Goal: Transaction & Acquisition: Complete application form

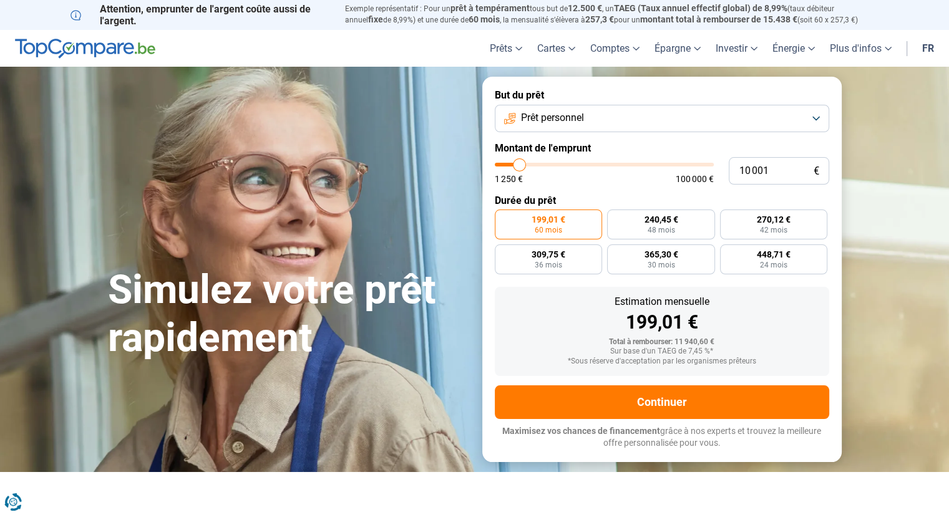
type input "13 250"
type input "13250"
type input "22 250"
type input "22250"
type input "32 250"
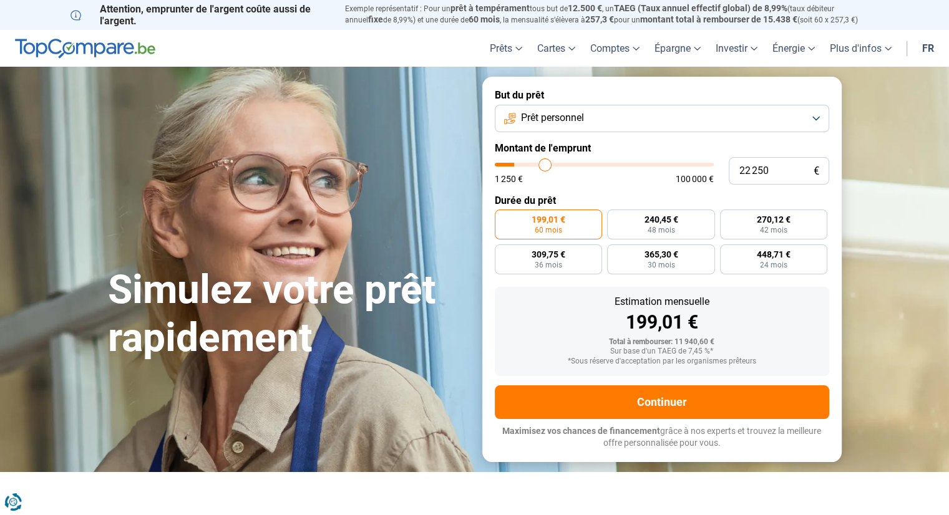
type input "32250"
type input "36 750"
type input "36750"
type input "39 500"
type input "39500"
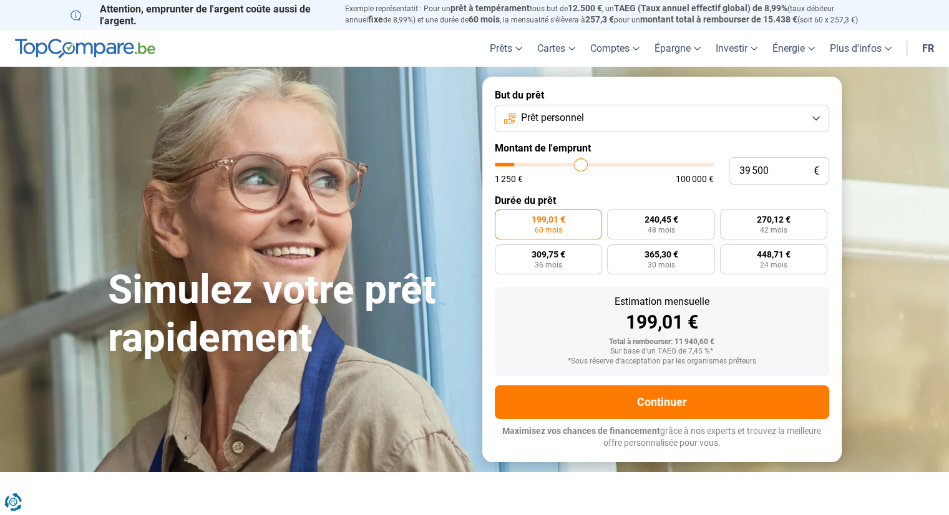
type input "40 750"
type input "40750"
type input "41 250"
type input "41250"
type input "43 500"
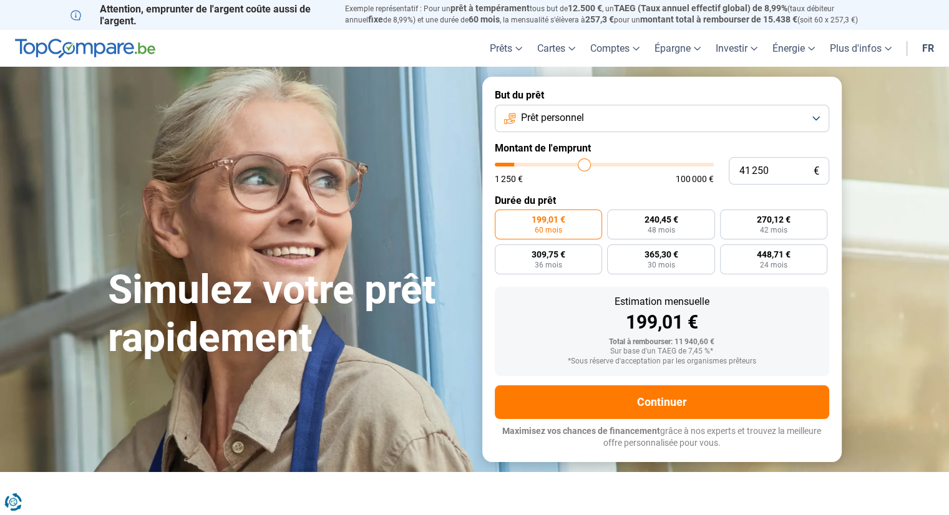
type input "43500"
type input "45 000"
type input "45000"
type input "46 500"
type input "46500"
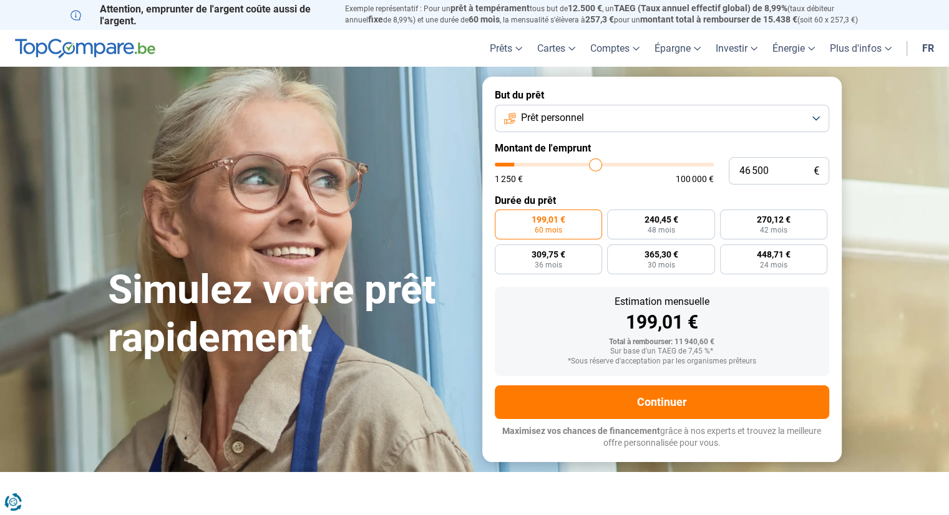
type input "48 250"
type input "48250"
type input "49 250"
type input "49250"
type input "49 750"
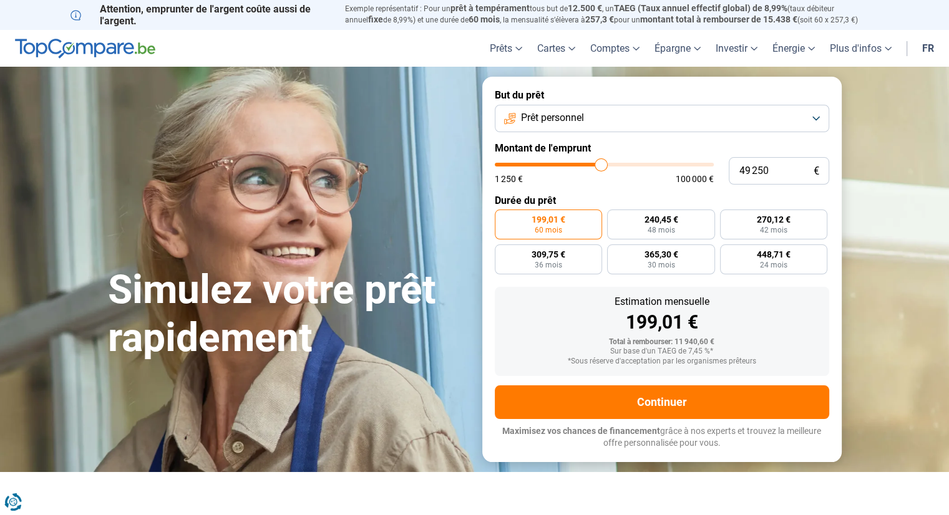
type input "49750"
type input "50 000"
type input "50000"
type input "50 250"
type input "50250"
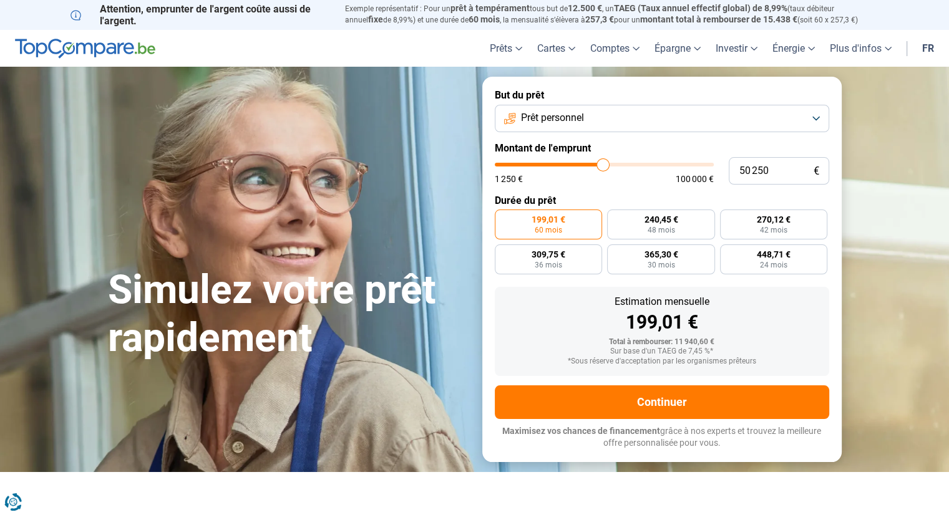
type input "50 750"
type input "50750"
type input "51 750"
type input "51750"
type input "53 500"
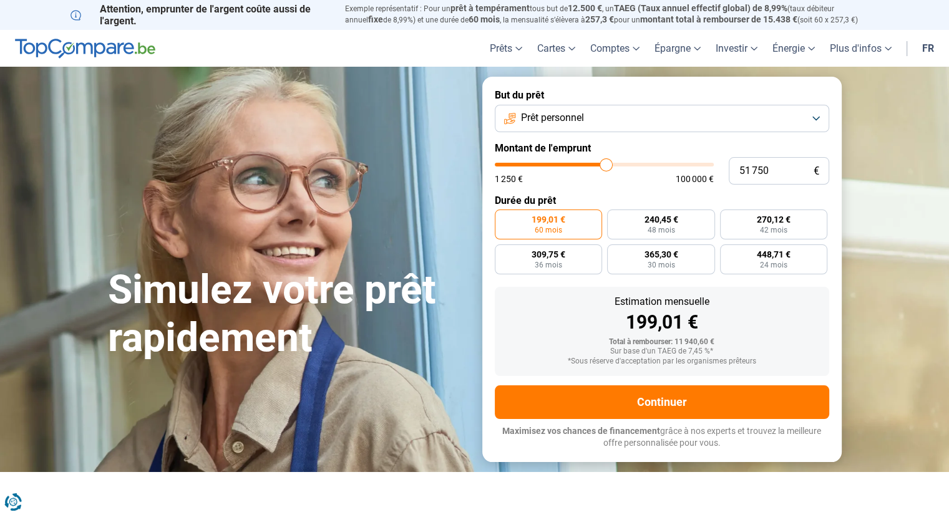
type input "53500"
type input "56 000"
type input "56000"
type input "56 500"
type input "56500"
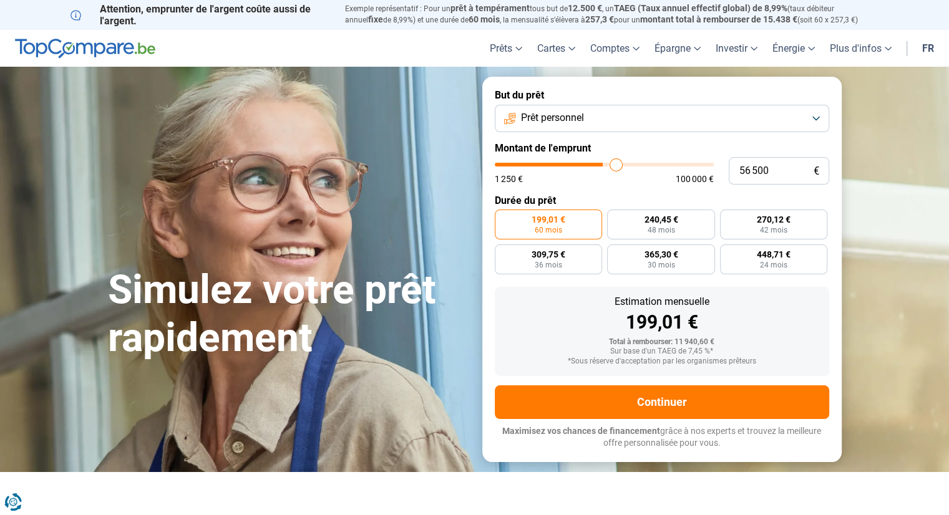
type input "57 250"
type input "57250"
type input "57 500"
type input "57500"
type input "57 750"
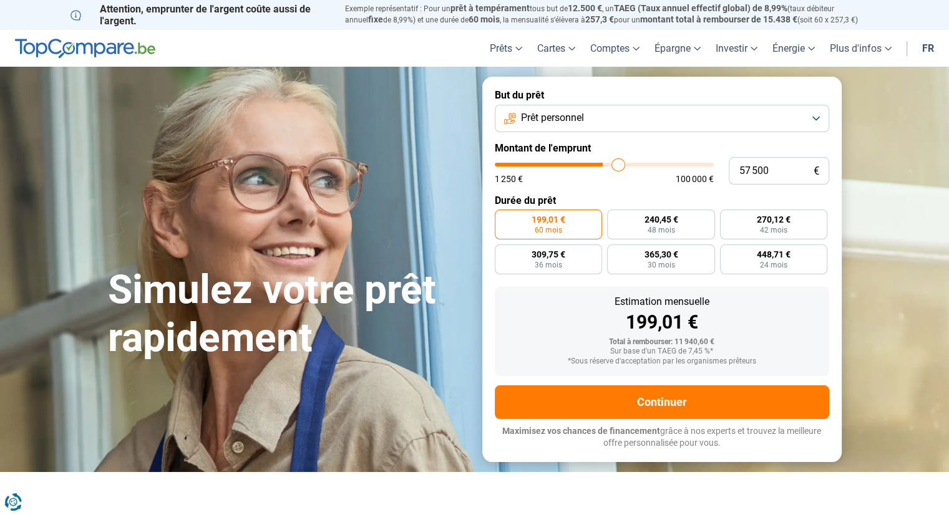
type input "57750"
type input "58 000"
type input "58000"
type input "58 250"
type input "58250"
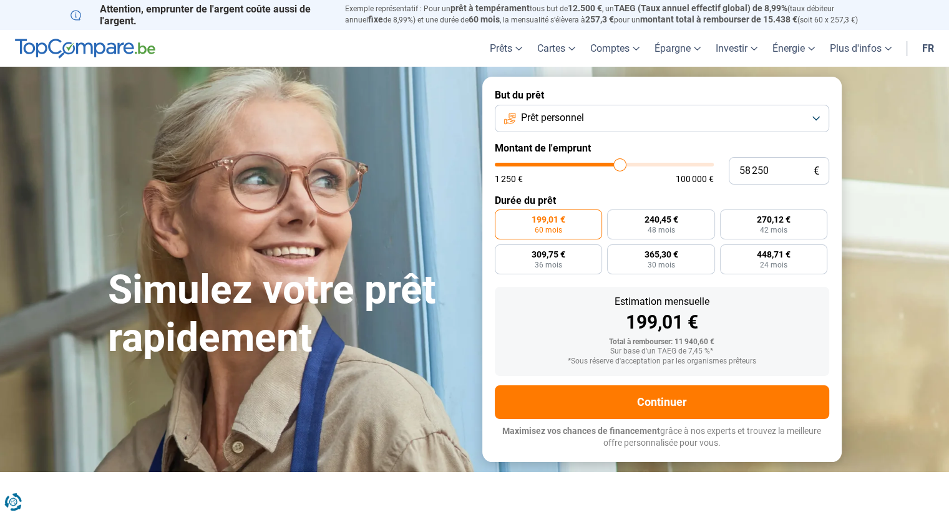
type input "58 500"
type input "58500"
type input "59 000"
type input "59000"
type input "59 250"
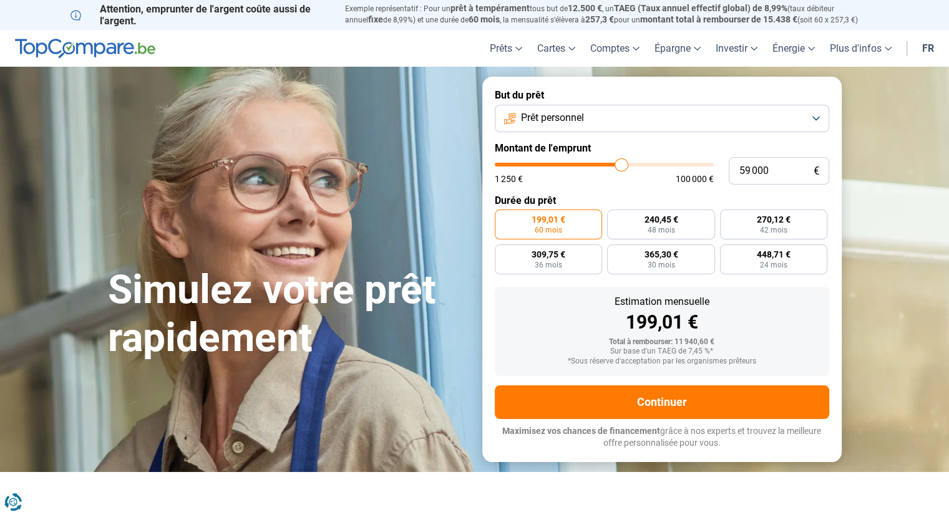
type input "59250"
type input "59 500"
type input "59500"
type input "59 750"
type input "59750"
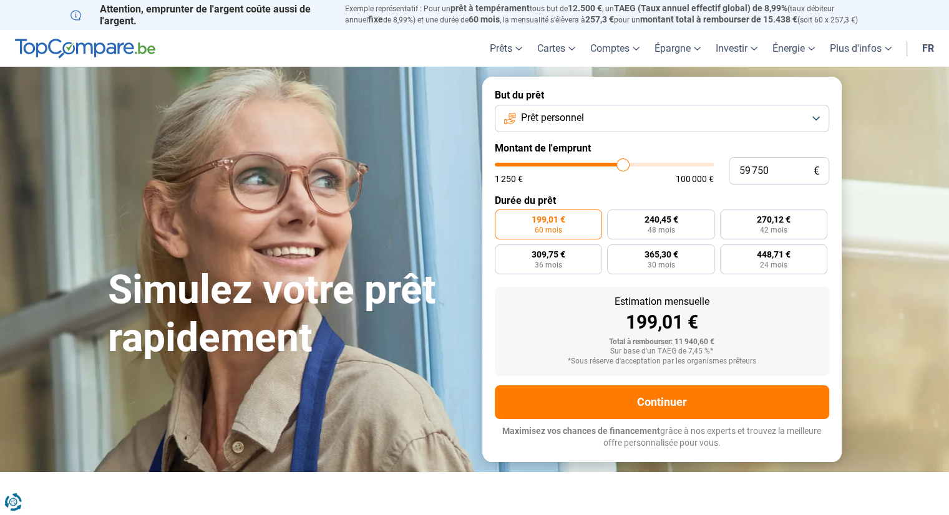
type input "60 500"
type input "60500"
type input "61 000"
type input "61000"
type input "61 750"
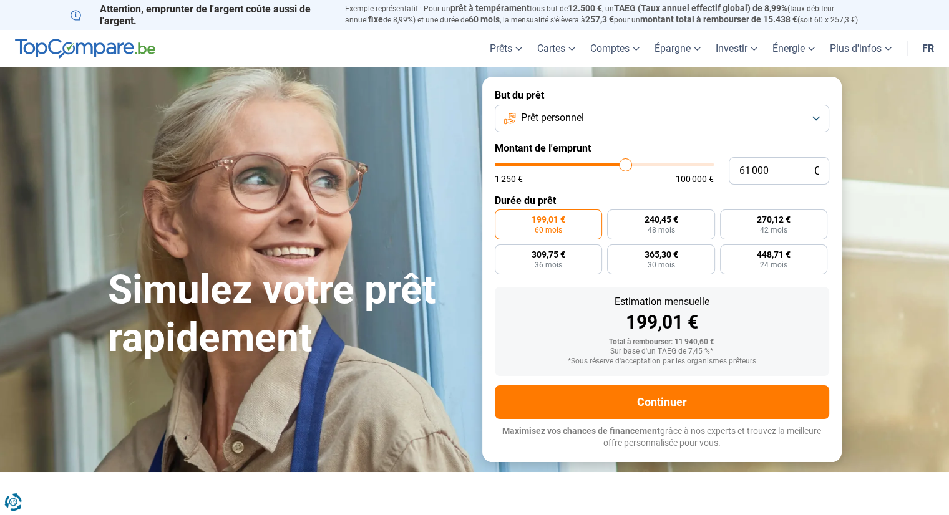
type input "61750"
type input "62 000"
type input "62000"
type input "62 500"
type input "62500"
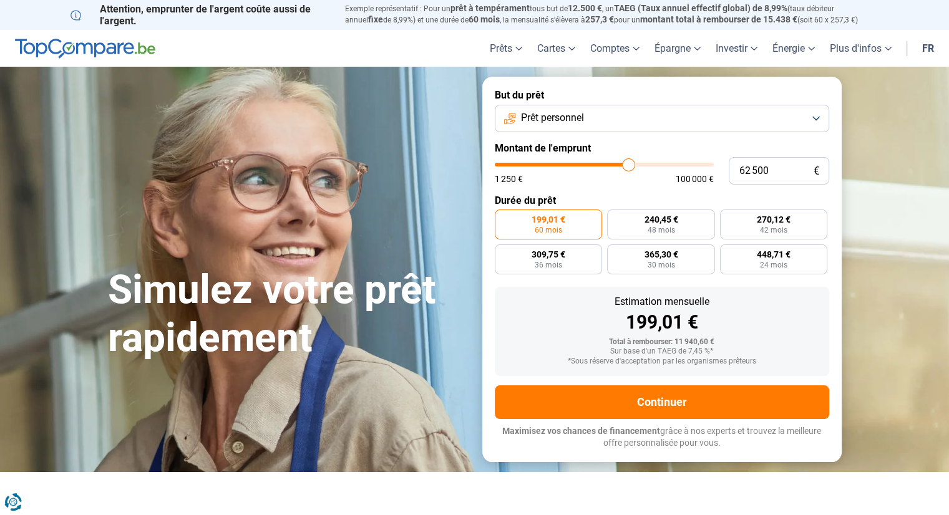
type input "62 750"
type input "62750"
type input "63 000"
type input "63000"
type input "63 500"
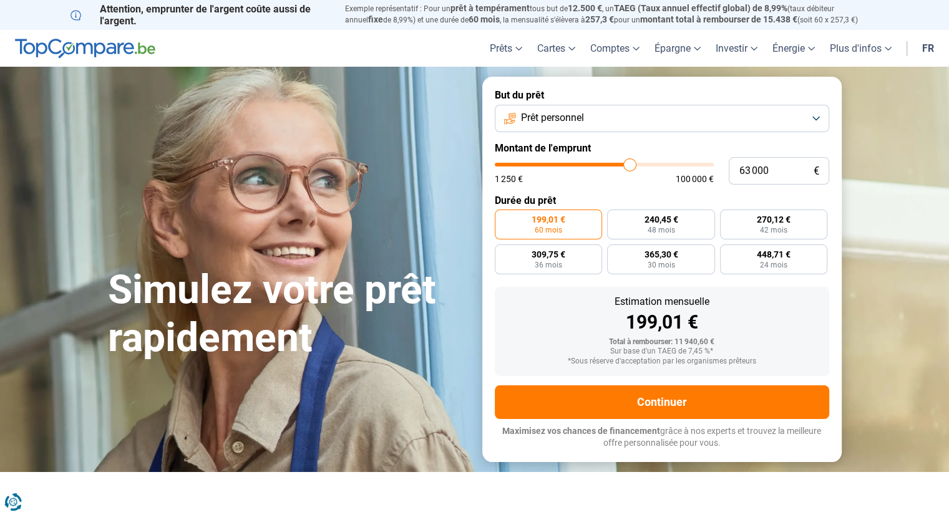
type input "63500"
type input "63 750"
type input "63750"
type input "64 500"
type input "64500"
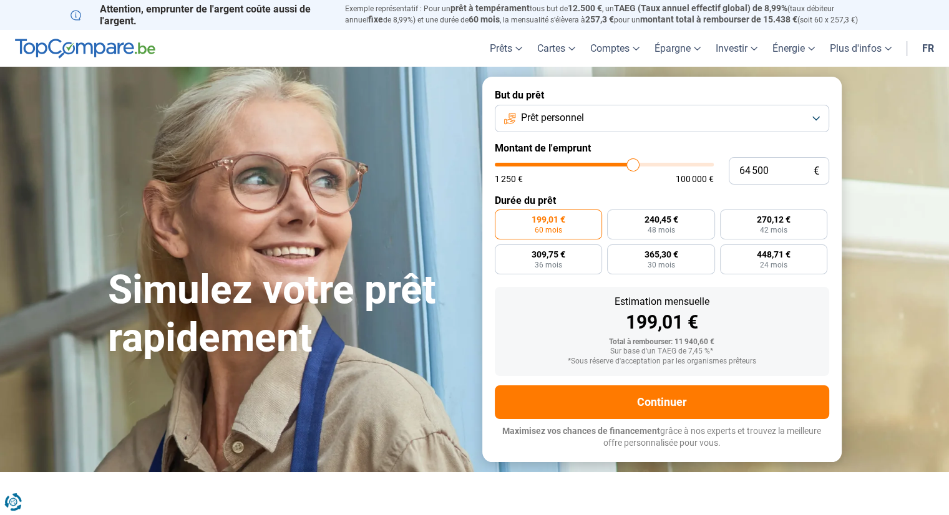
type input "64 750"
type input "64750"
type input "65 250"
type input "65250"
type input "65 750"
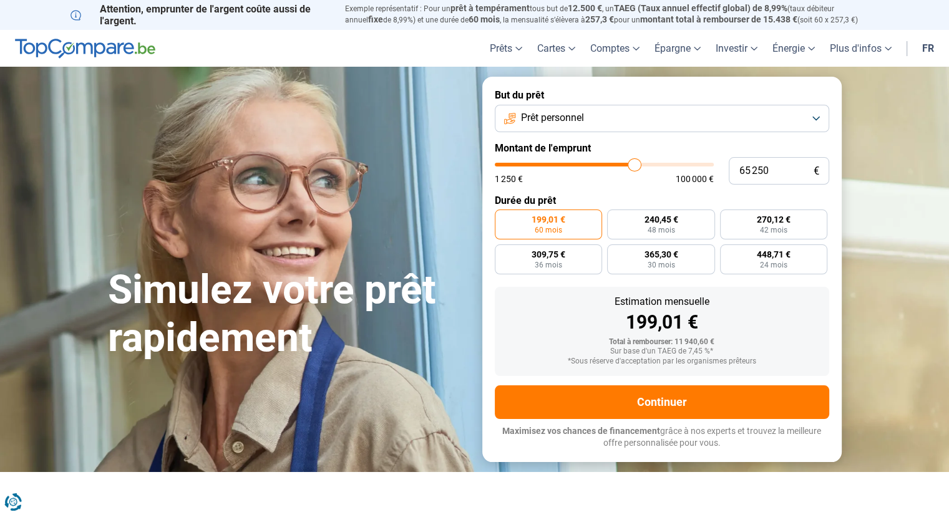
type input "65750"
type input "66 500"
type input "66500"
type input "66 750"
type input "66750"
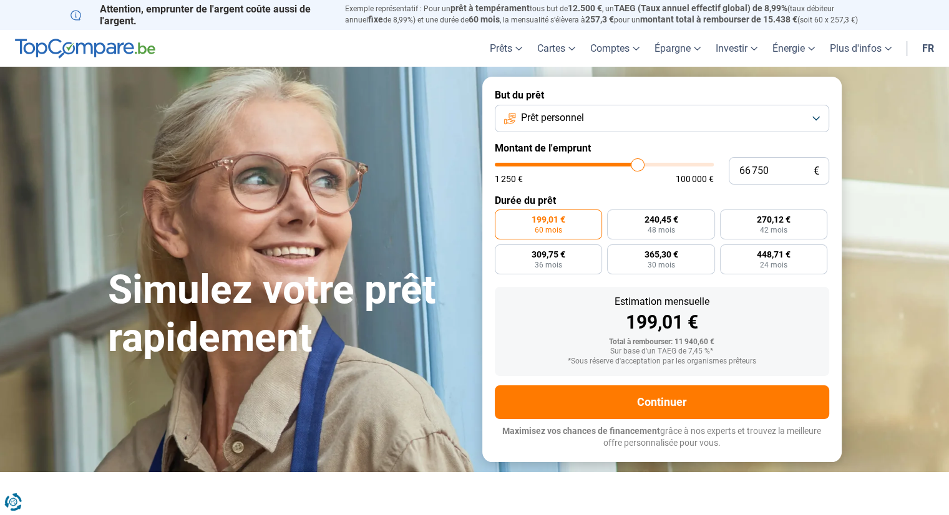
type input "67 000"
type input "67000"
type input "67 250"
type input "67250"
type input "67 500"
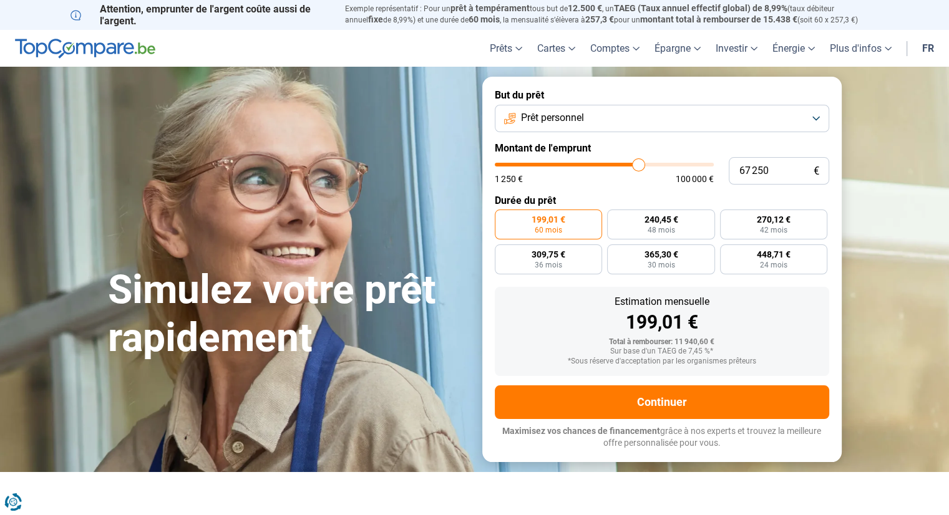
type input "67500"
type input "67 750"
type input "67750"
type input "68 000"
type input "68000"
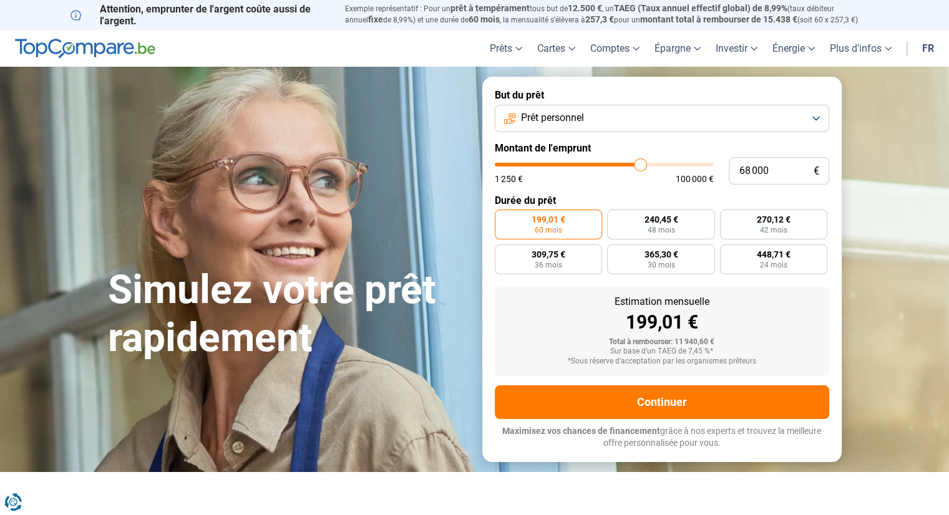
type input "68 250"
type input "68250"
type input "68 000"
type input "68000"
type input "68 250"
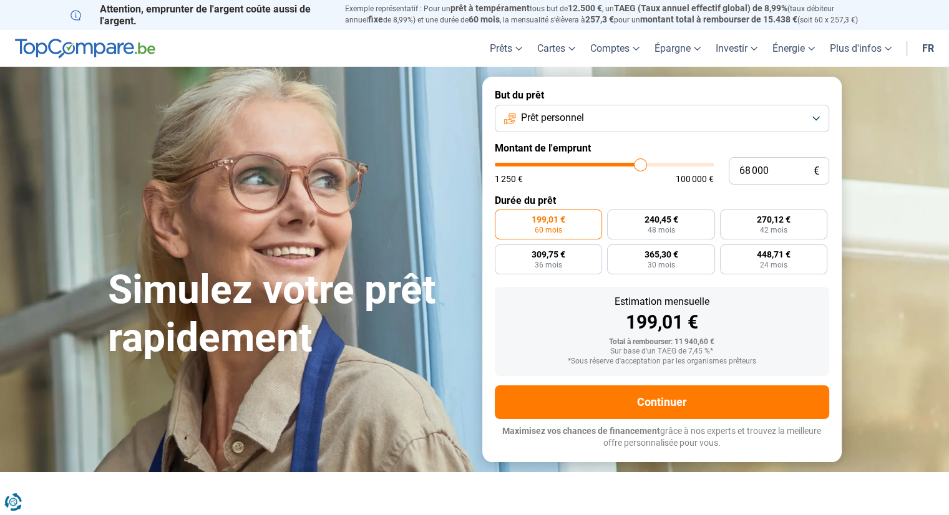
type input "68250"
type input "68 000"
type input "68000"
type input "68 250"
type input "68250"
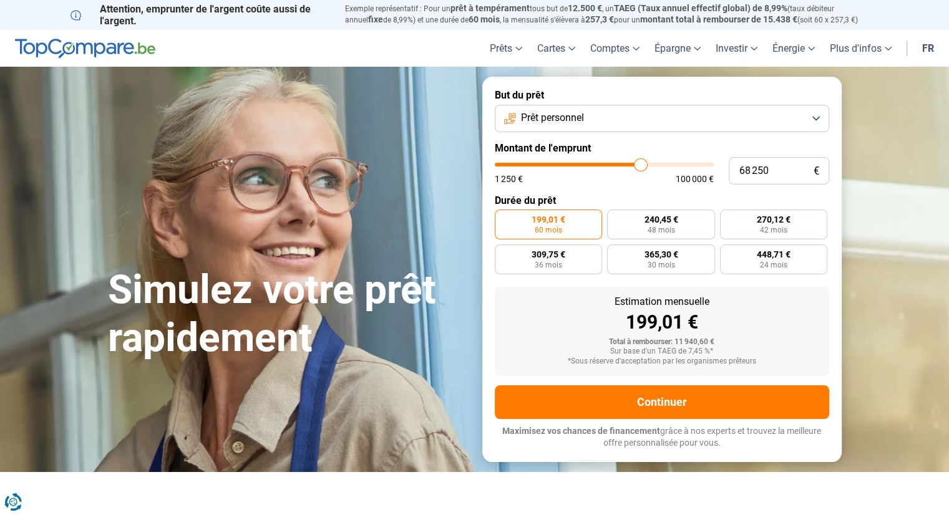
type input "68 500"
type input "68500"
type input "69 000"
type input "69000"
type input "69 250"
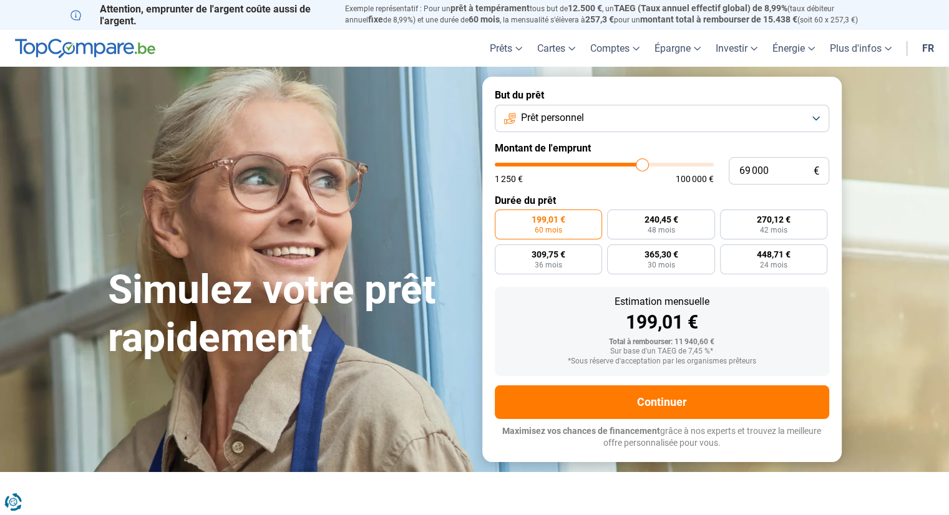
type input "69250"
type input "69 500"
type input "69500"
type input "70 250"
type input "70250"
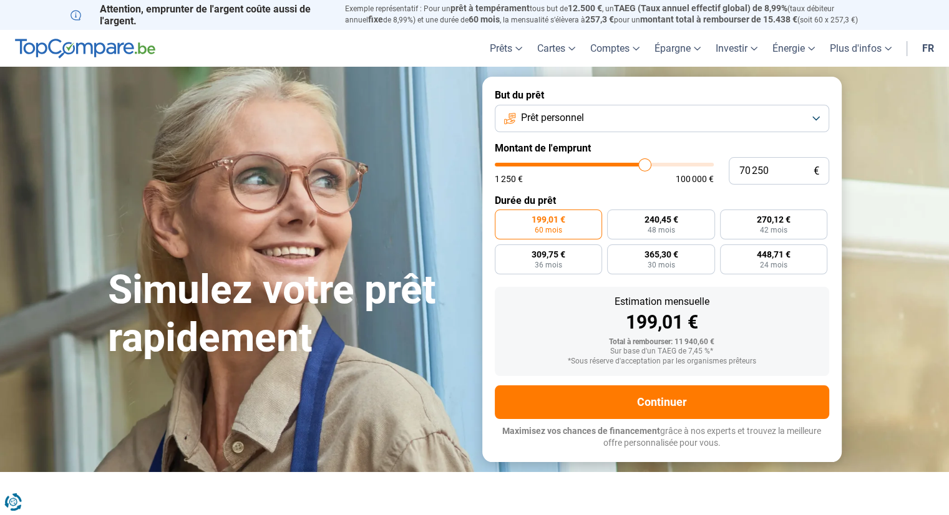
type input "70 750"
type input "70750"
type input "71 000"
type input "71000"
type input "71 250"
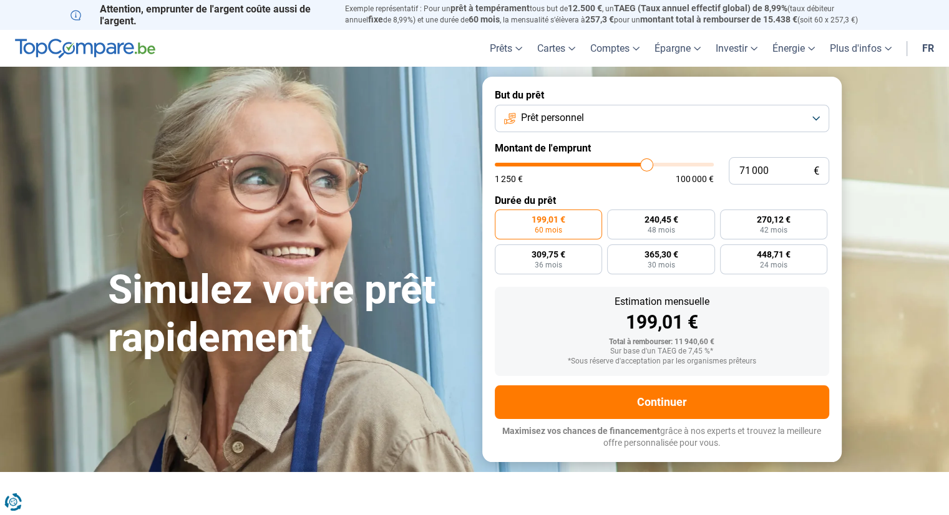
type input "71250"
type input "71 500"
type input "71500"
type input "71 750"
type input "71750"
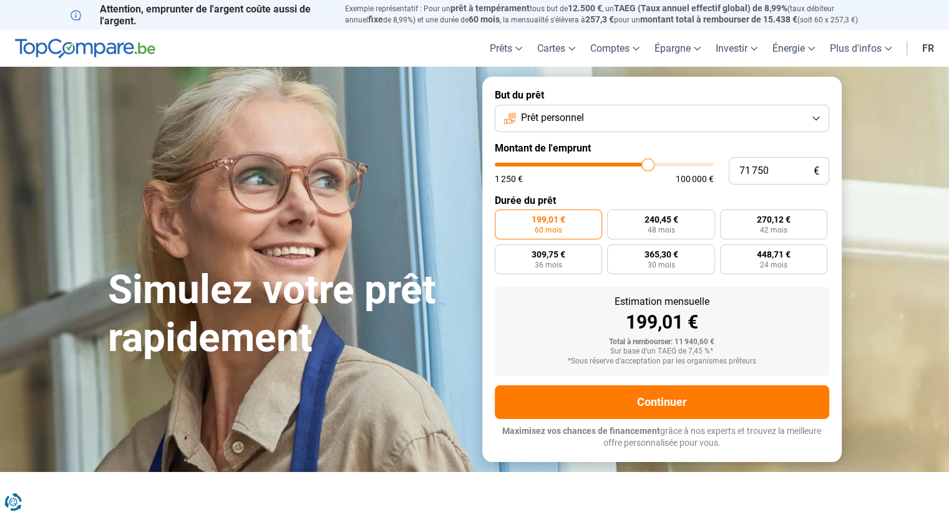
type input "72 000"
type input "72000"
type input "72 250"
type input "72250"
type input "72 000"
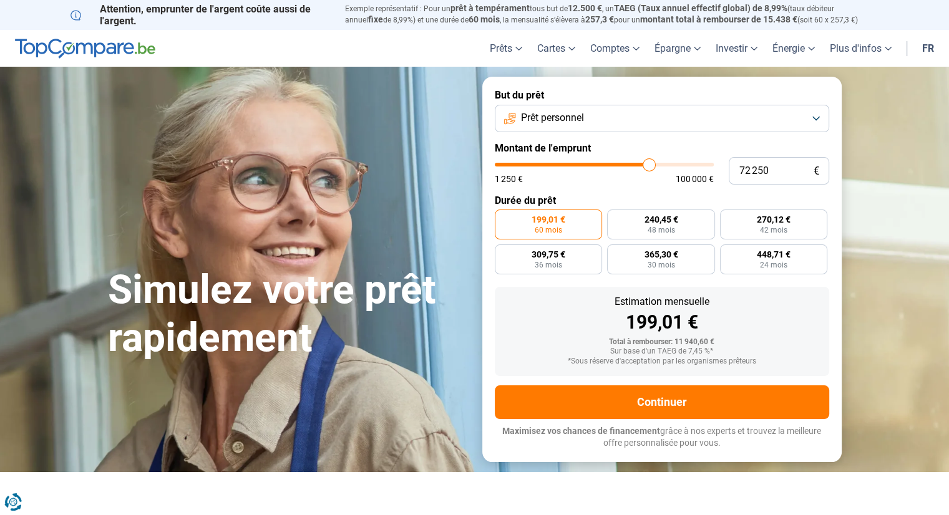
type input "72000"
type input "71 750"
type input "71750"
type input "71 500"
type input "71500"
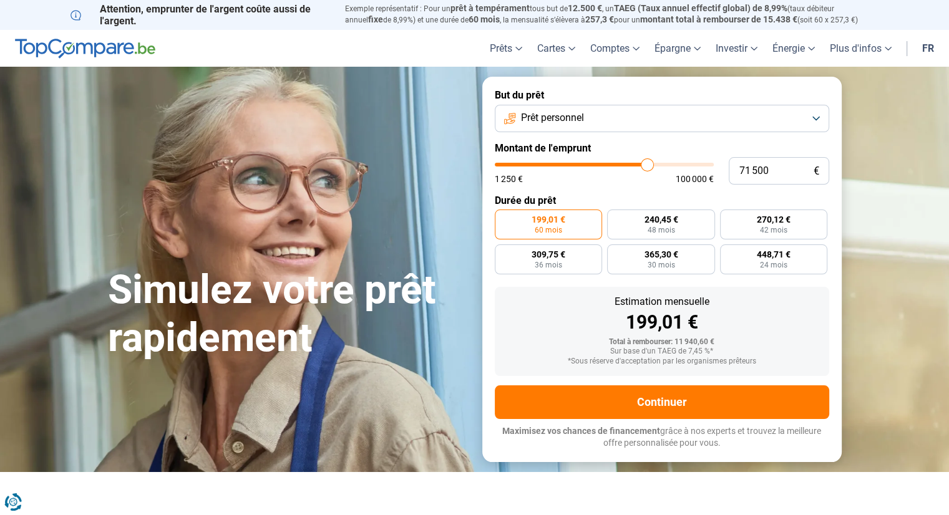
type input "71 250"
type input "71250"
type input "71 000"
type input "71000"
type input "70 750"
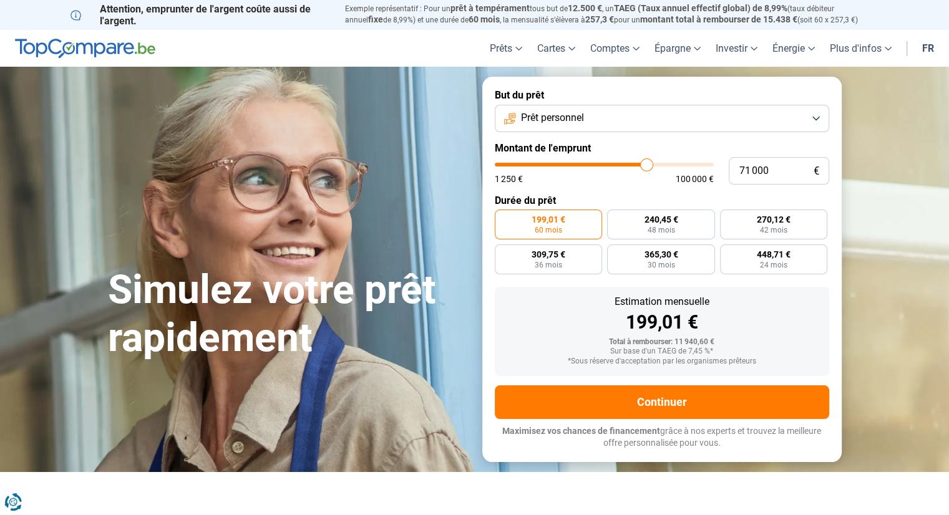
type input "70750"
type input "70 500"
type input "70500"
type input "70 250"
type input "70250"
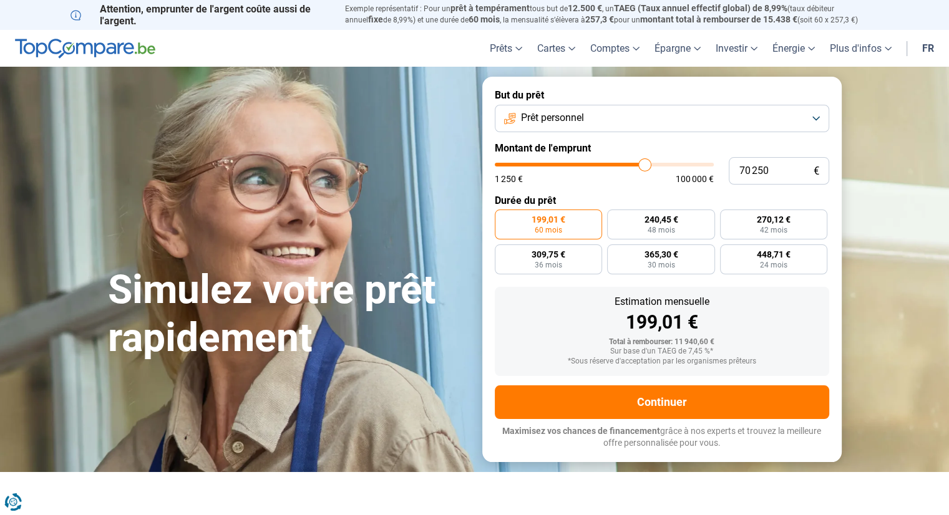
type input "70 000"
type input "70000"
type input "70 250"
drag, startPoint x: 520, startPoint y: 163, endPoint x: 644, endPoint y: 176, distance: 124.8
type input "70250"
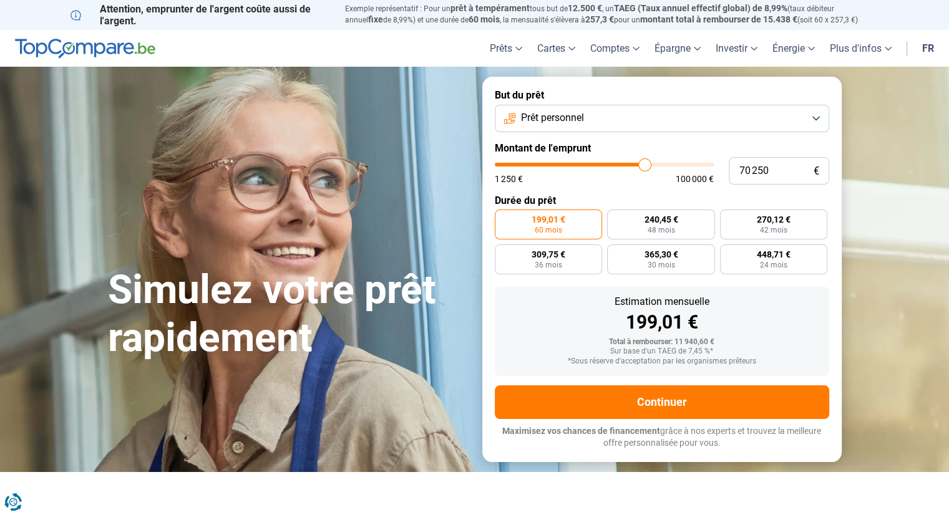
click at [644, 167] on input "range" at bounding box center [604, 165] width 219 height 4
radio input "false"
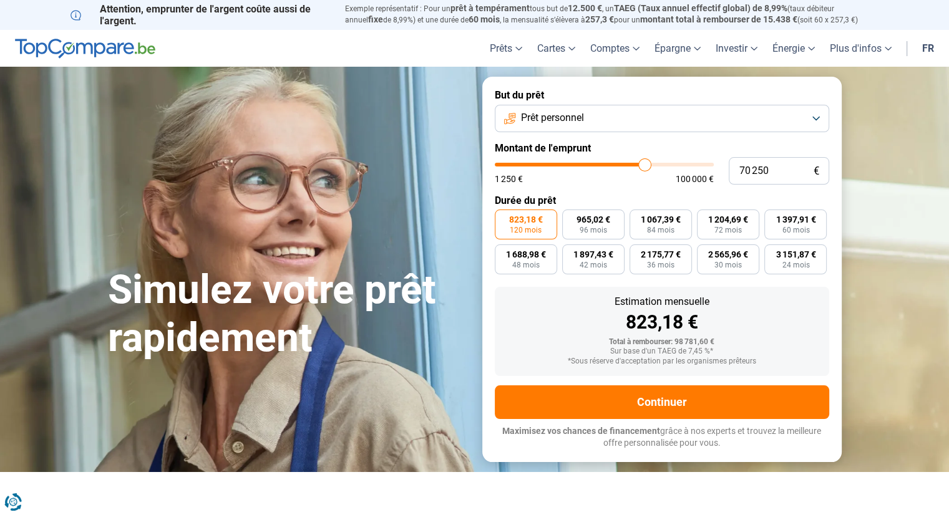
type input "69 750"
type input "69750"
type input "69 500"
type input "69500"
type input "69 750"
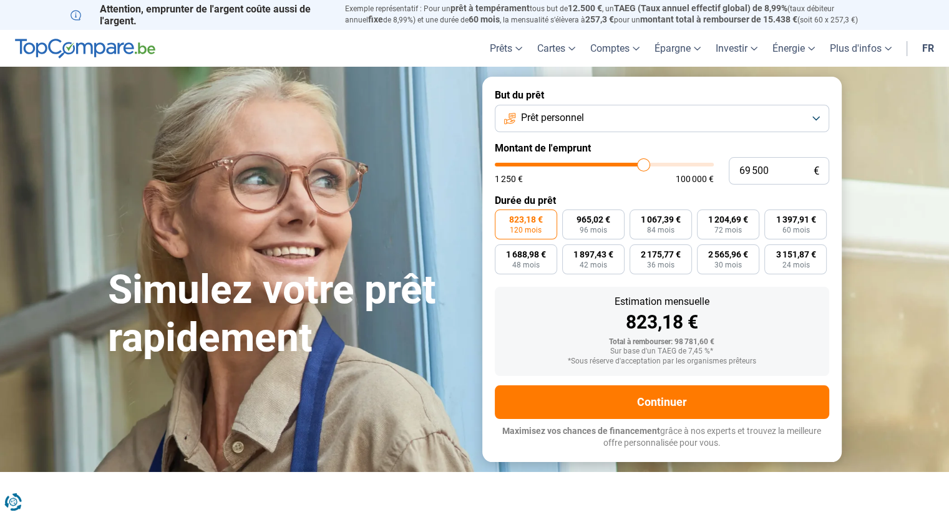
type input "69750"
type input "69 500"
type input "69500"
type input "69 750"
type input "69750"
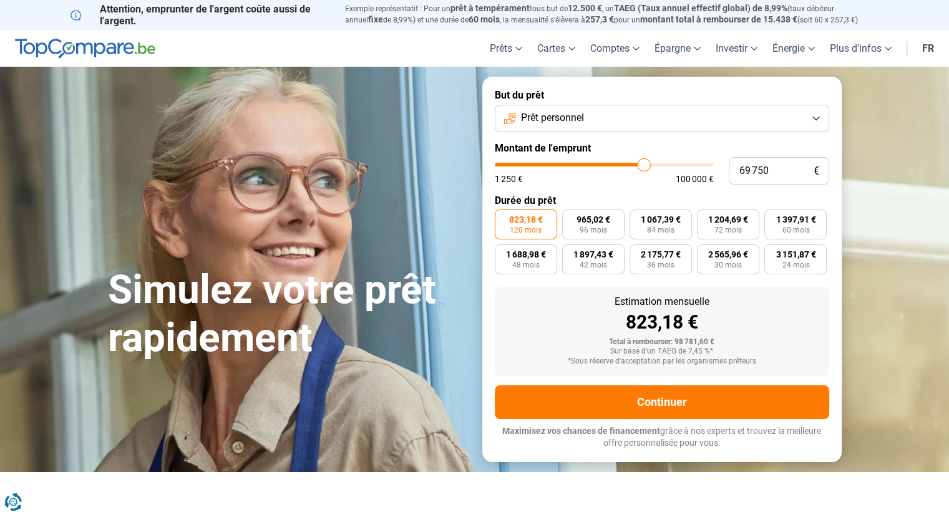
type input "70 000"
type input "70000"
type input "70 250"
type input "70250"
type input "70 500"
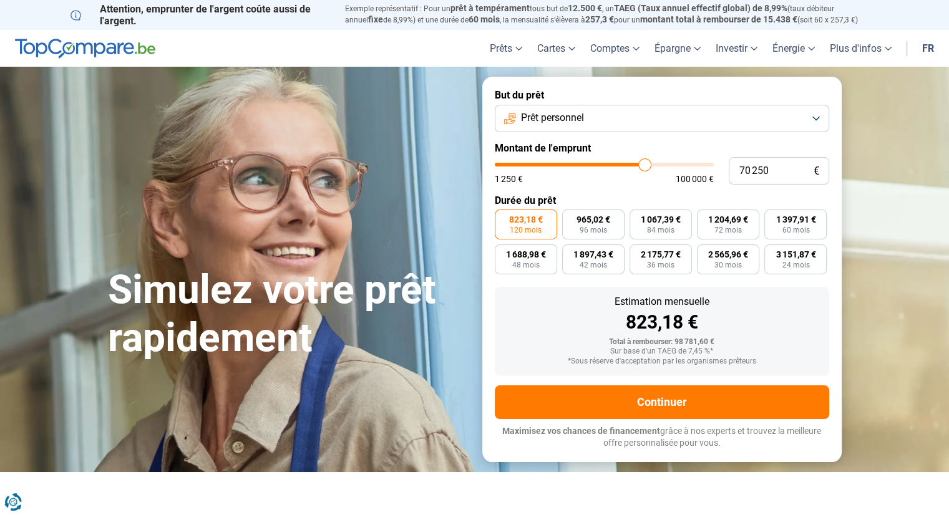
type input "70500"
type input "70 250"
type input "70250"
type input "70 000"
type input "70000"
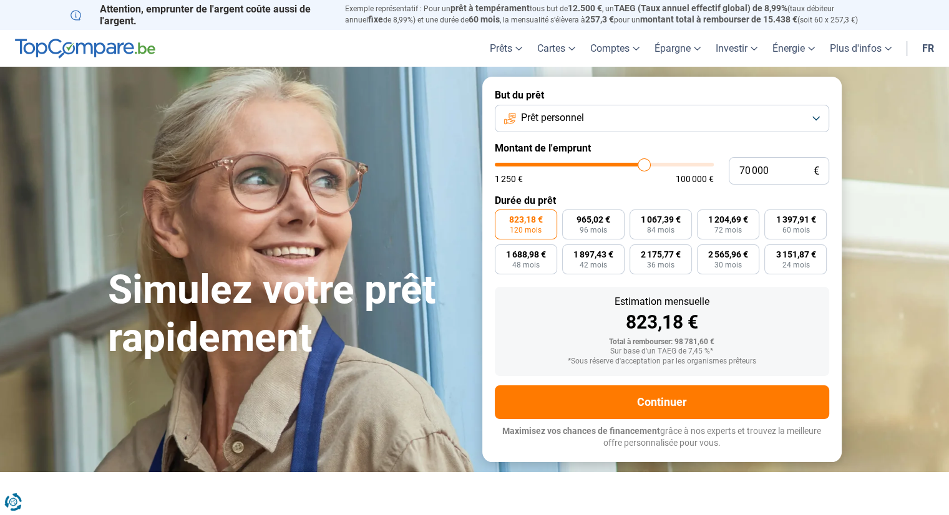
type input "69 750"
type input "69750"
type input "70 000"
type input "70000"
type input "70 250"
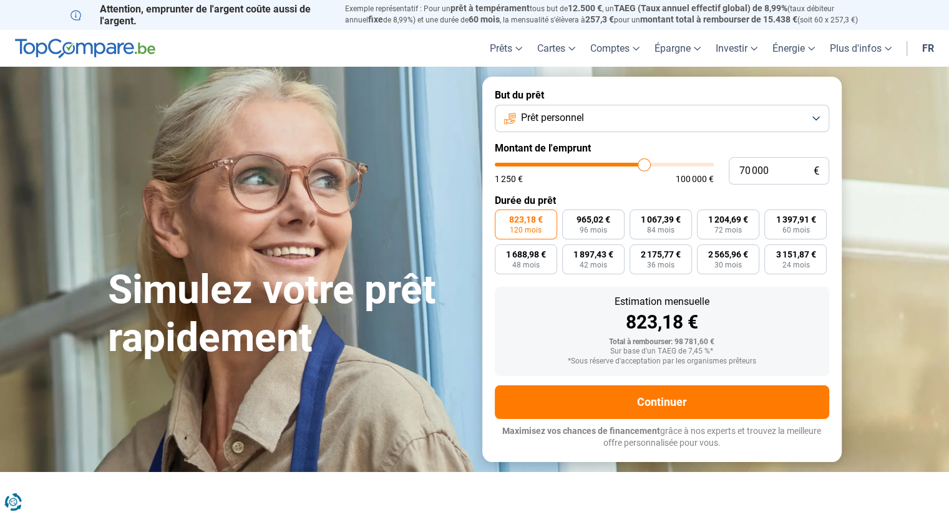
type input "70250"
type input "70 000"
type input "70000"
type input "69 750"
type input "69750"
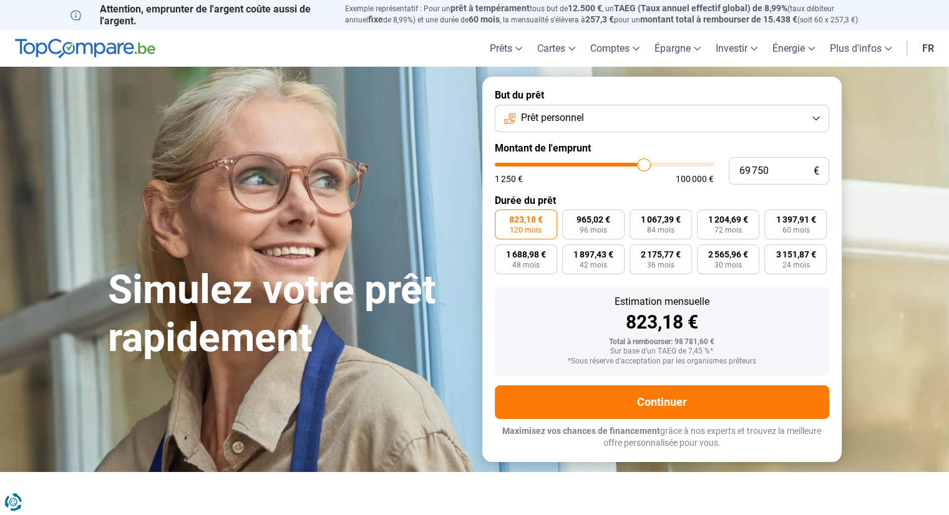
type input "70 000"
type input "70000"
type input "70 250"
type input "70250"
click at [644, 166] on input "range" at bounding box center [604, 165] width 219 height 4
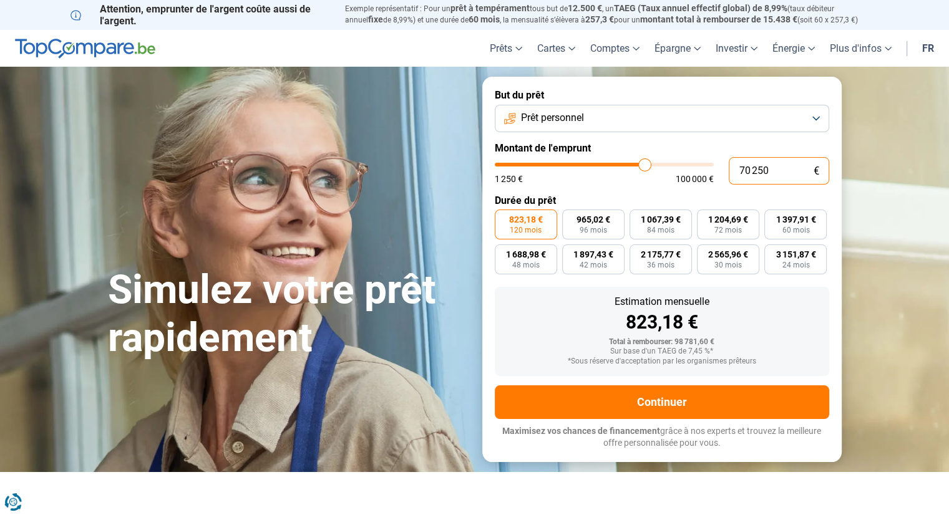
click at [768, 168] on input "70 250" at bounding box center [778, 170] width 100 height 27
type input "7 025"
type input "7000"
type input "702"
type input "1250"
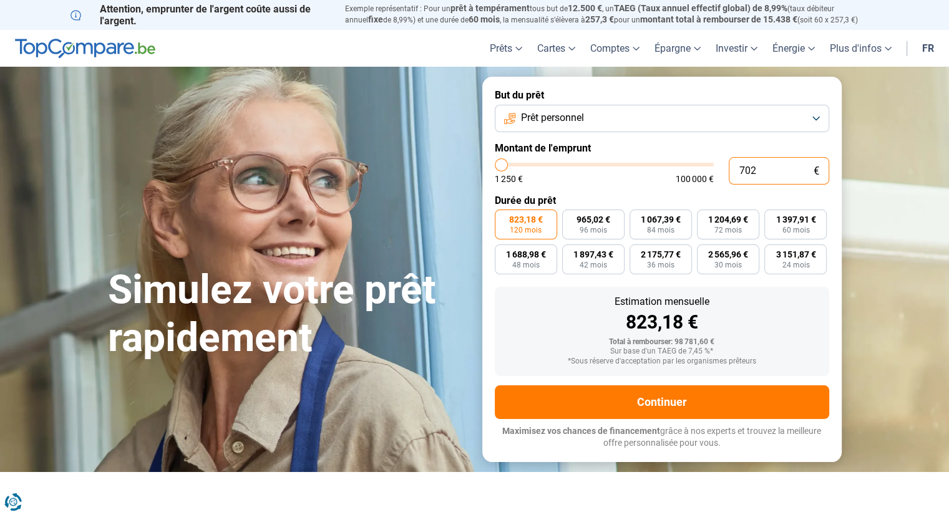
type input "70"
type input "1250"
type input "700"
type input "1250"
type input "7 000"
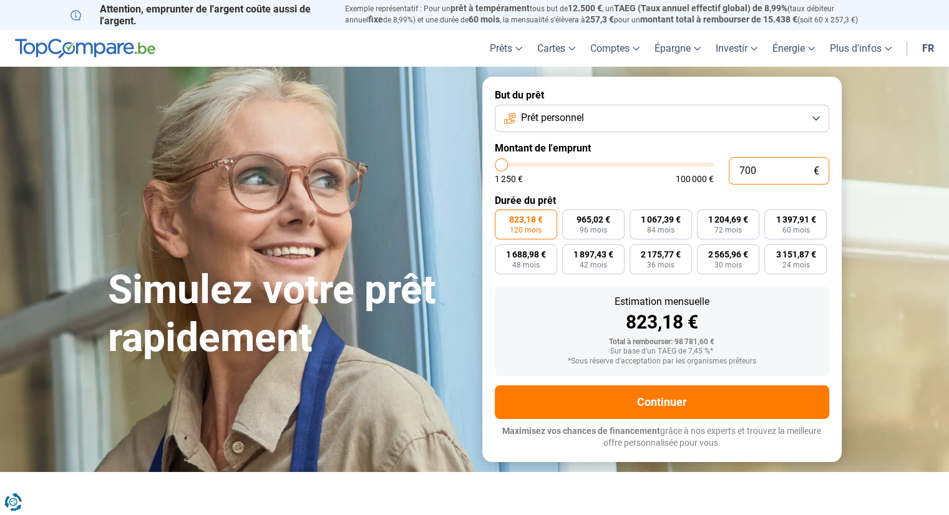
type input "7000"
type input "70 000"
click at [664, 228] on span "84 mois" at bounding box center [660, 229] width 27 height 7
click at [637, 218] on input "1 063,59 € 84 mois" at bounding box center [633, 214] width 8 height 8
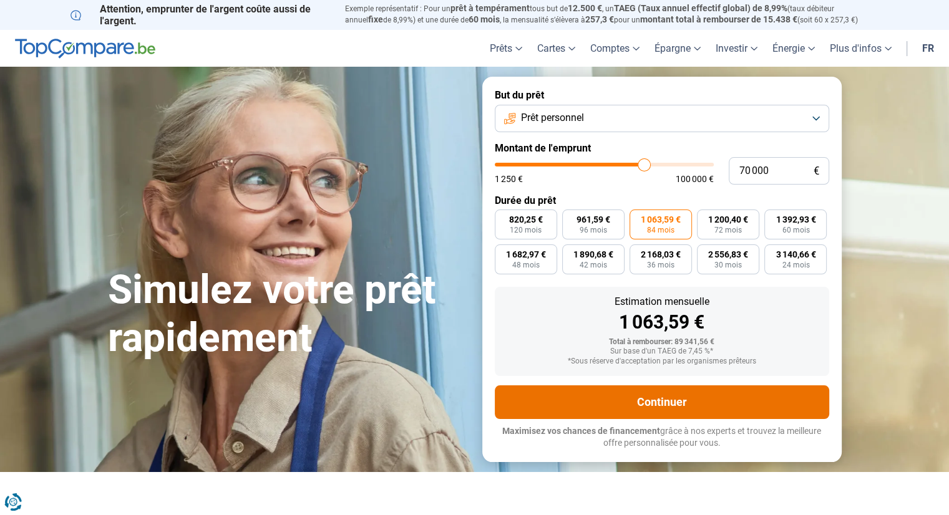
click at [676, 395] on button "Continuer" at bounding box center [662, 402] width 334 height 34
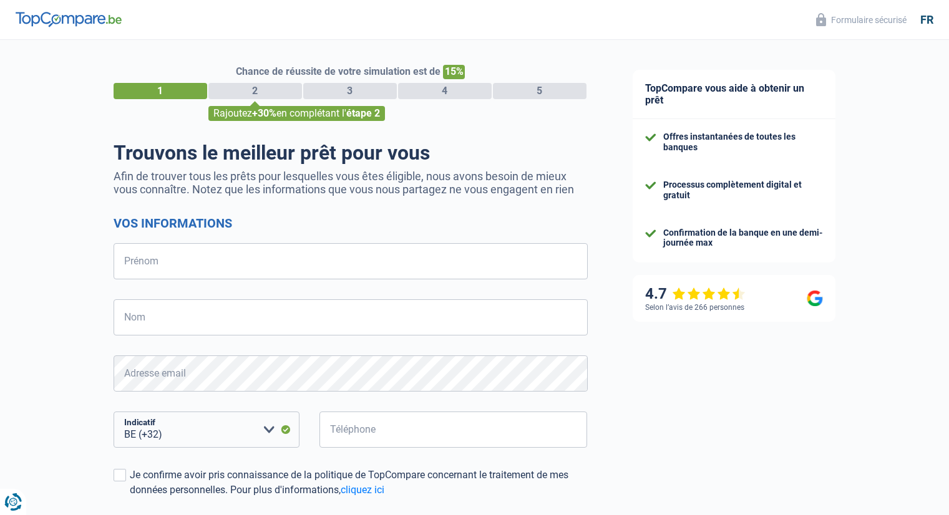
select select "32"
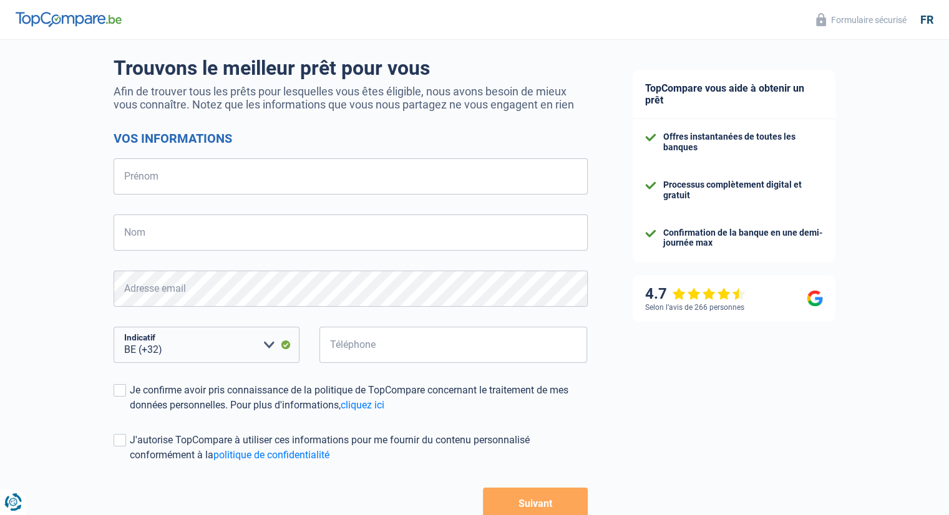
scroll to position [41, 0]
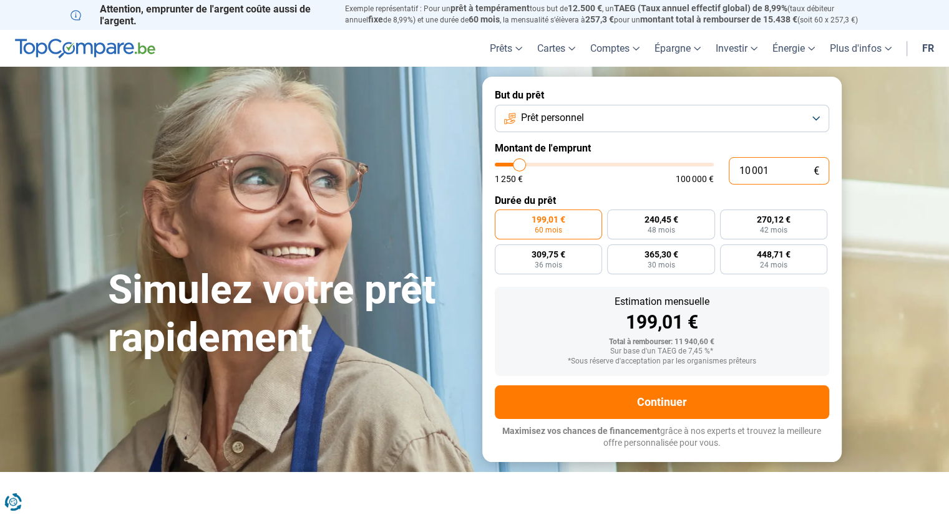
drag, startPoint x: 776, startPoint y: 168, endPoint x: 693, endPoint y: 173, distance: 83.1
click at [693, 173] on div "10 001 € 1 250 € 100 000 €" at bounding box center [662, 170] width 334 height 27
type input "7"
type input "1250"
type input "70"
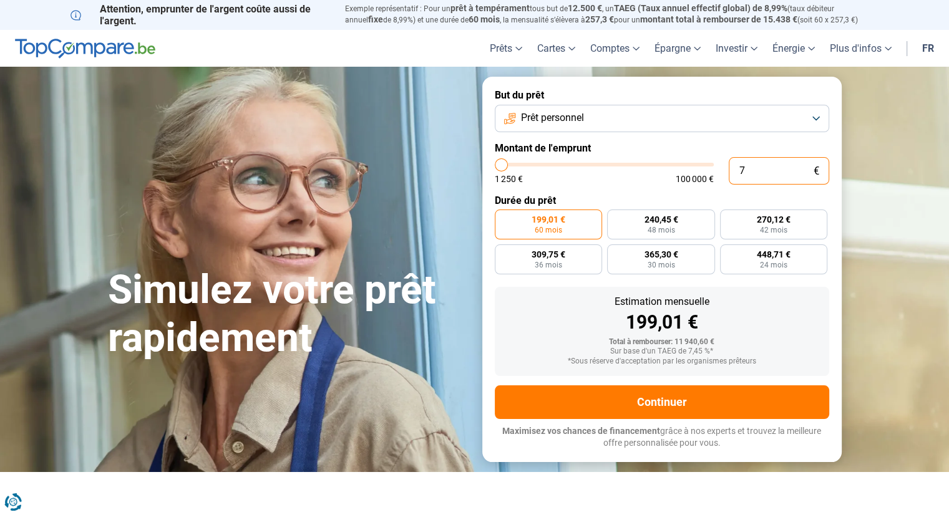
type input "1250"
type input "700"
type input "1250"
type input "7 000"
type input "7000"
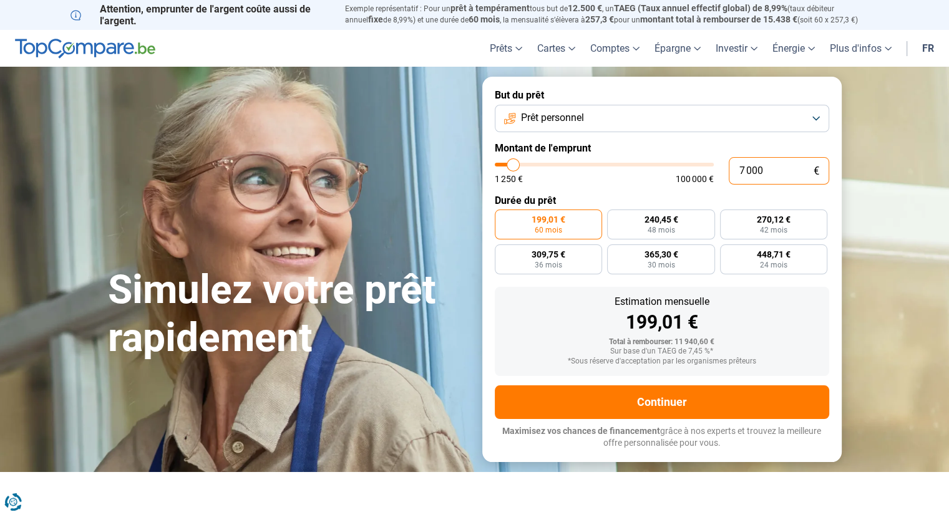
type input "70 000"
type input "70000"
radio input "false"
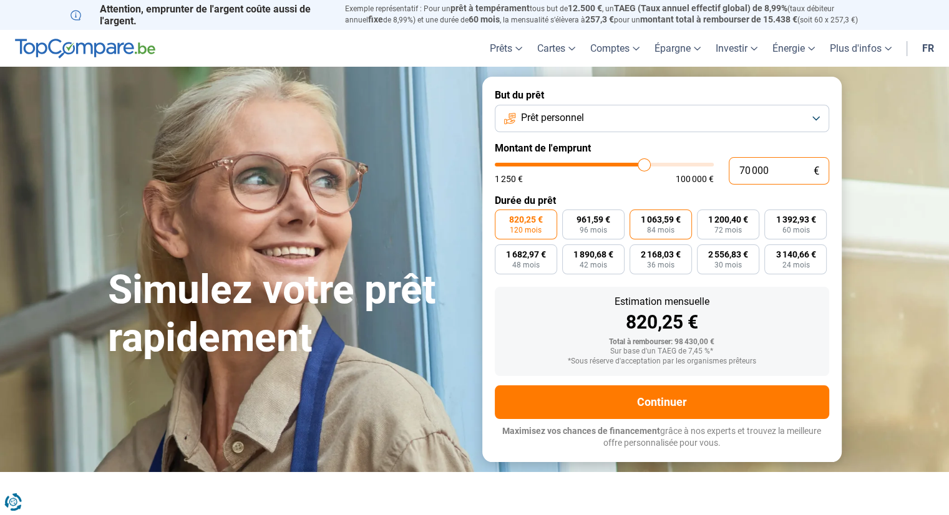
type input "70 000"
click at [659, 230] on span "84 mois" at bounding box center [660, 229] width 27 height 7
click at [637, 218] on input "1 063,59 € 84 mois" at bounding box center [633, 214] width 8 height 8
radio input "true"
